Goal: Task Accomplishment & Management: Use online tool/utility

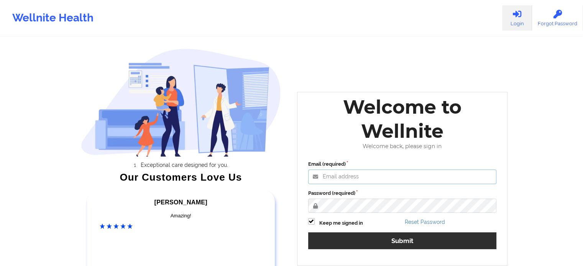
type input "[EMAIL_ADDRESS][DOMAIN_NAME]"
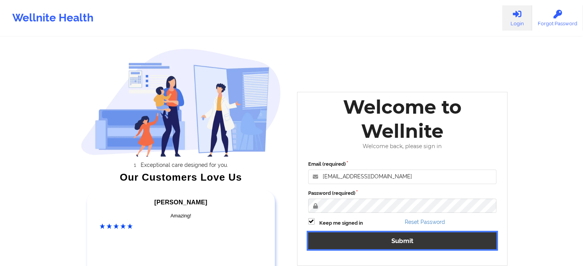
click at [433, 237] on button "Submit" at bounding box center [402, 241] width 189 height 16
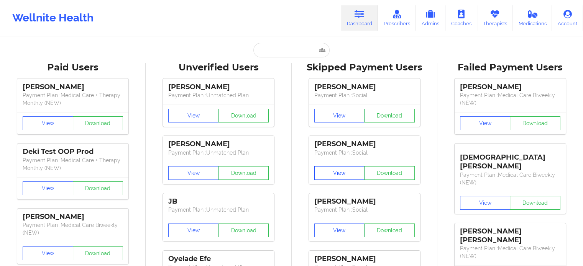
click at [346, 173] on button "View" at bounding box center [339, 173] width 51 height 14
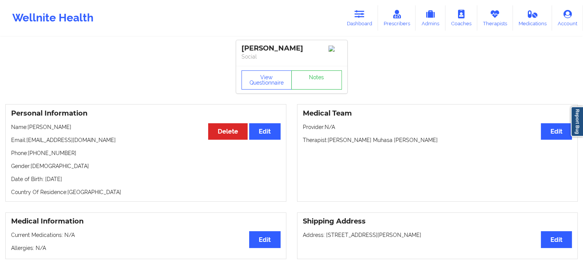
click at [62, 18] on div "Wellnite Health" at bounding box center [53, 18] width 106 height 31
